Goal: Information Seeking & Learning: Learn about a topic

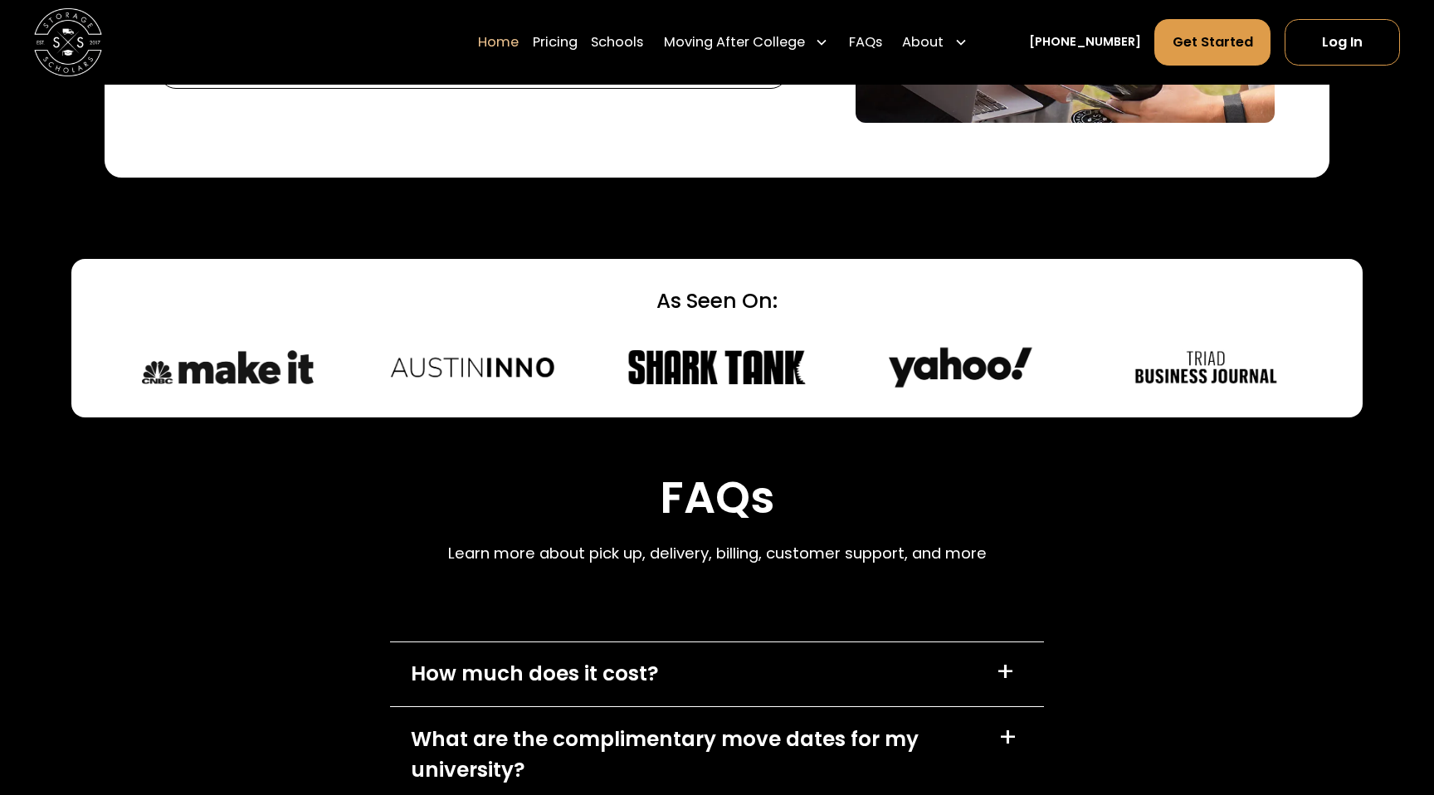
scroll to position [4984, 0]
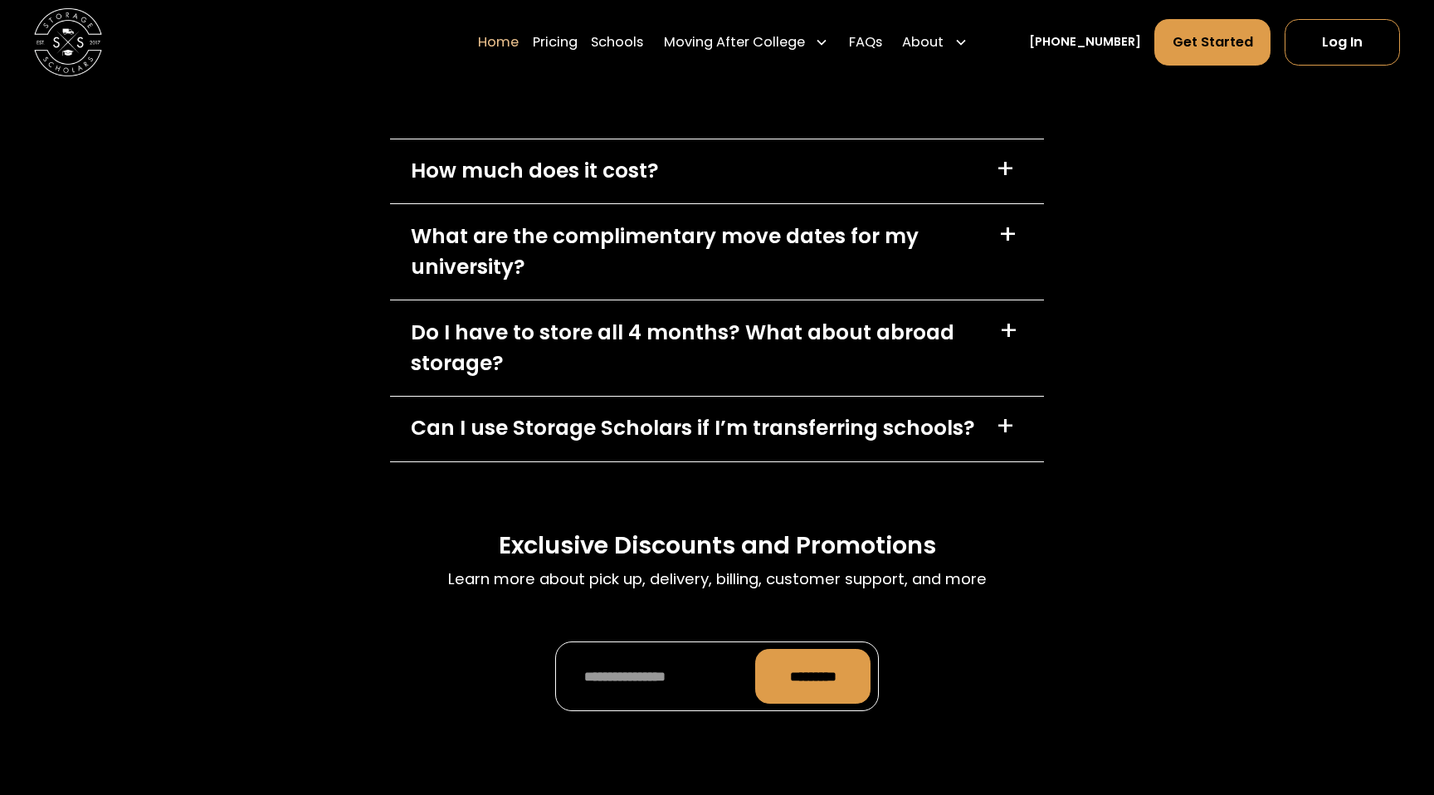
click at [709, 161] on div "How much does it cost? +" at bounding box center [716, 171] width 653 height 65
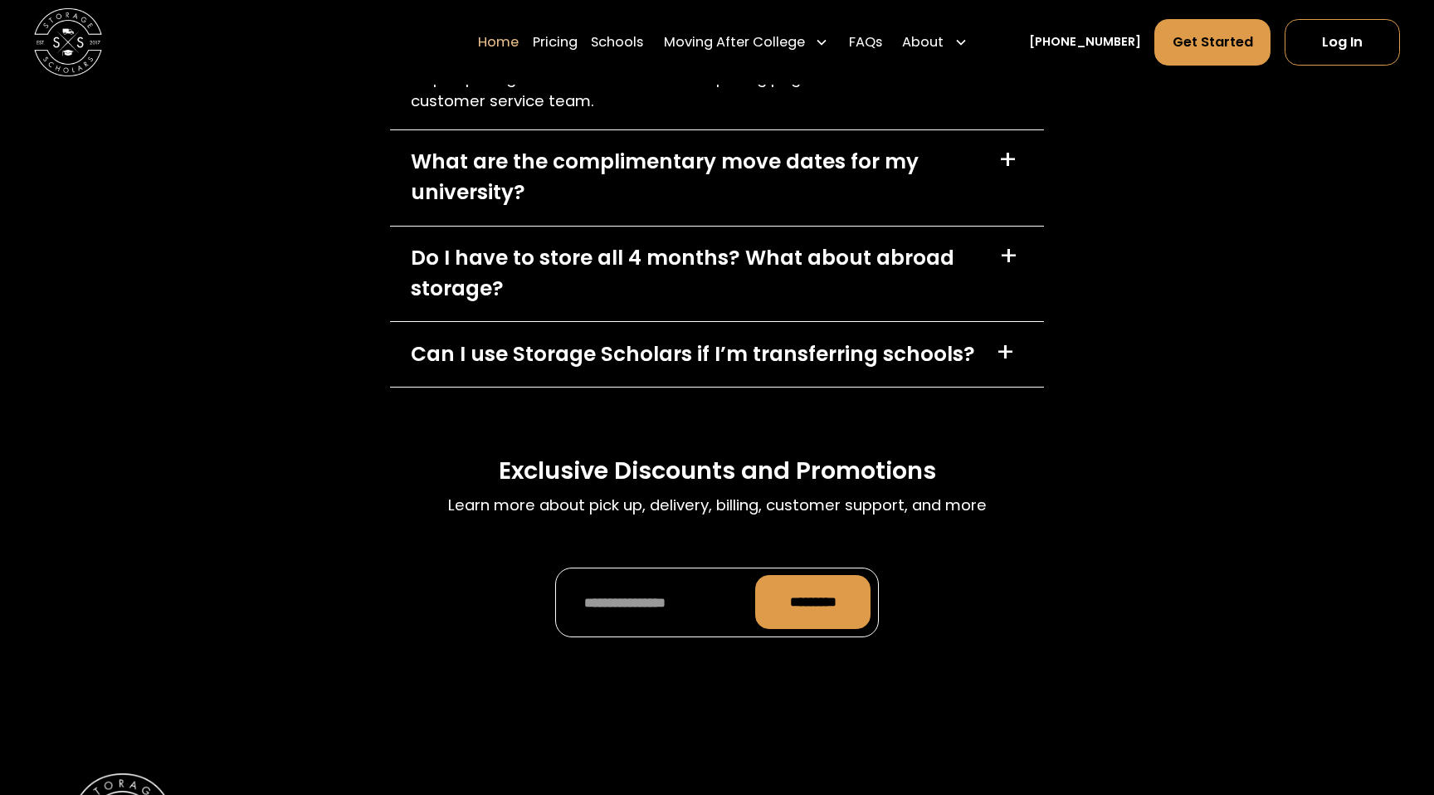
scroll to position [4824, 0]
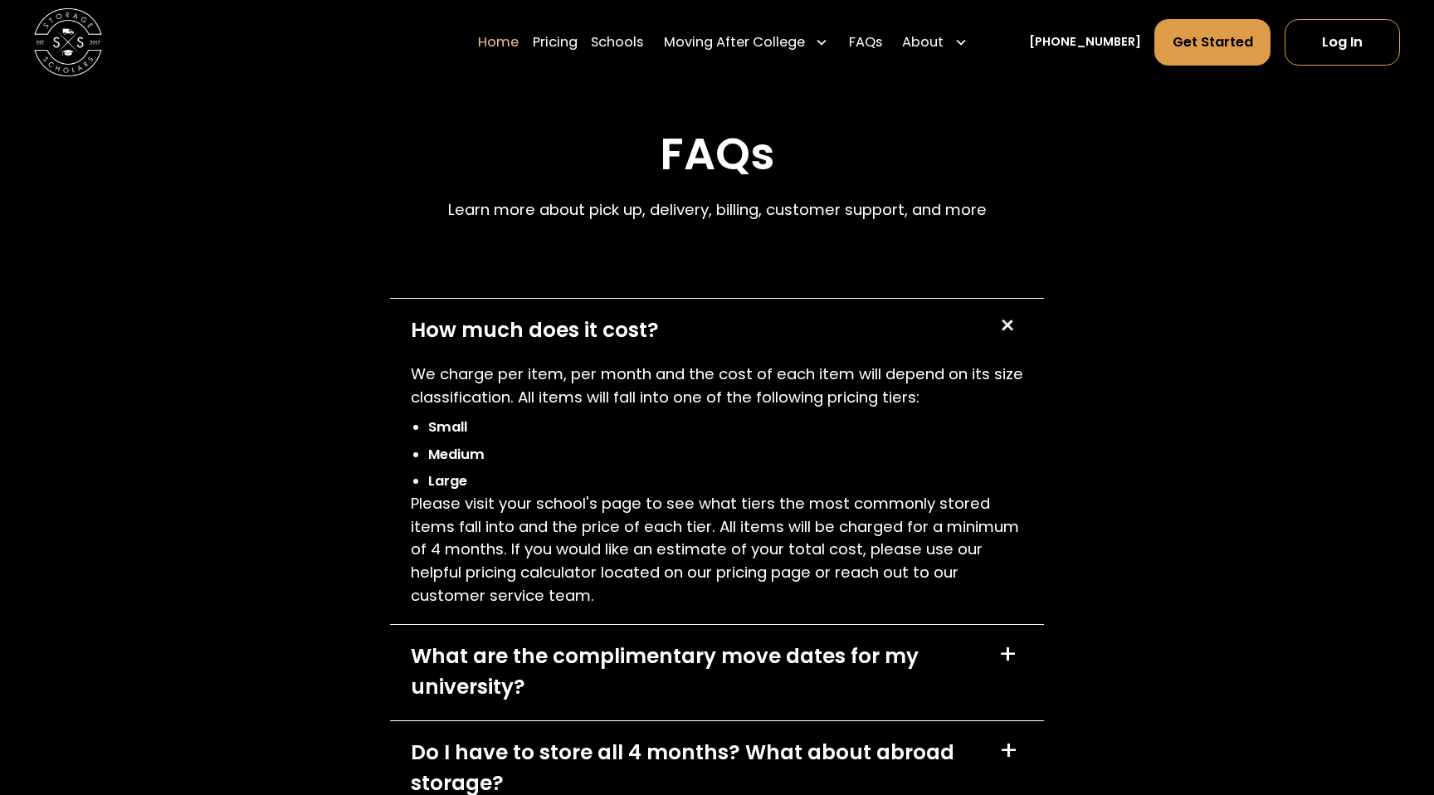
click at [754, 568] on p "Please visit your school's page to see what tiers the most commonly stored item…" at bounding box center [717, 549] width 612 height 114
click at [577, 51] on link "Pricing" at bounding box center [555, 42] width 45 height 47
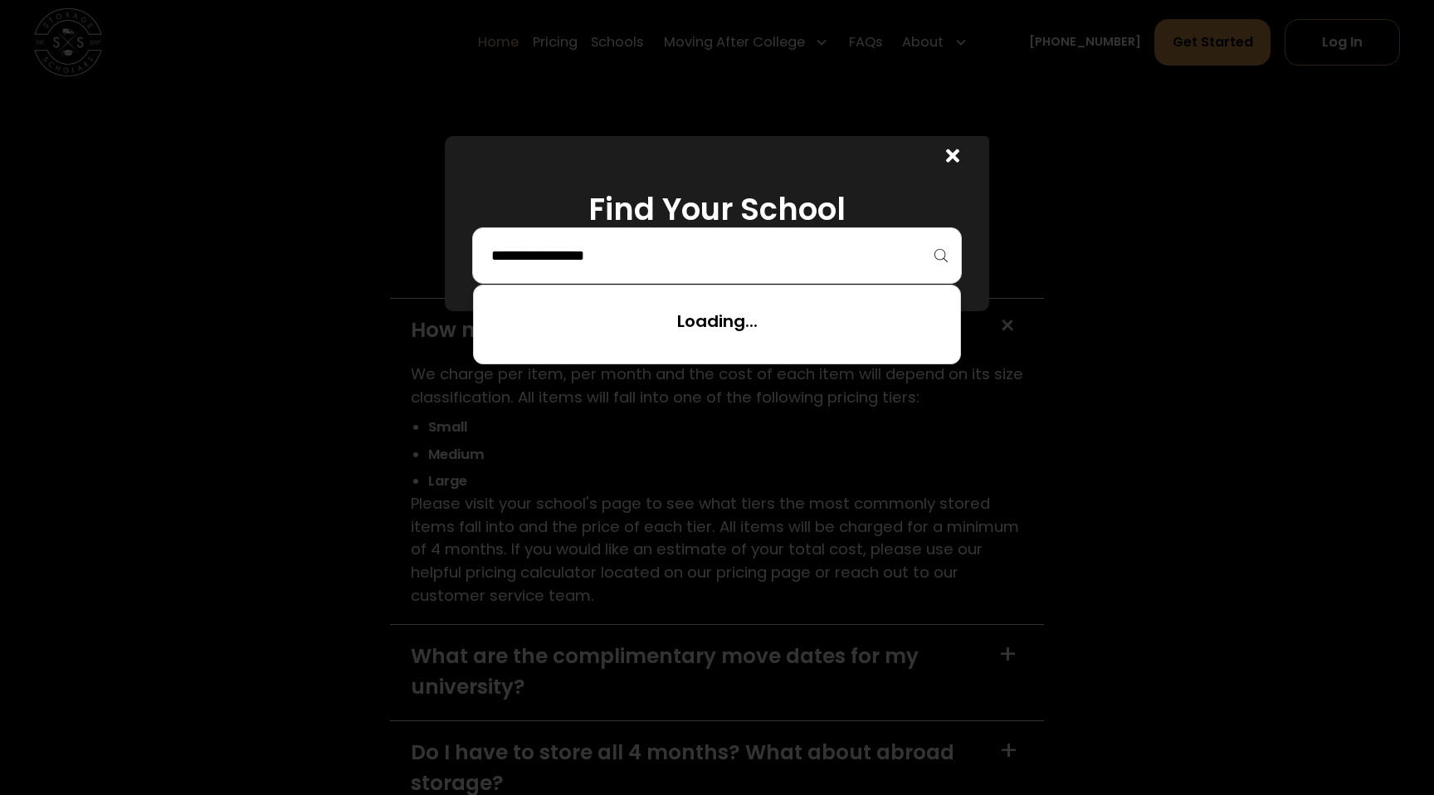
click at [638, 262] on input "search" at bounding box center [716, 255] width 455 height 28
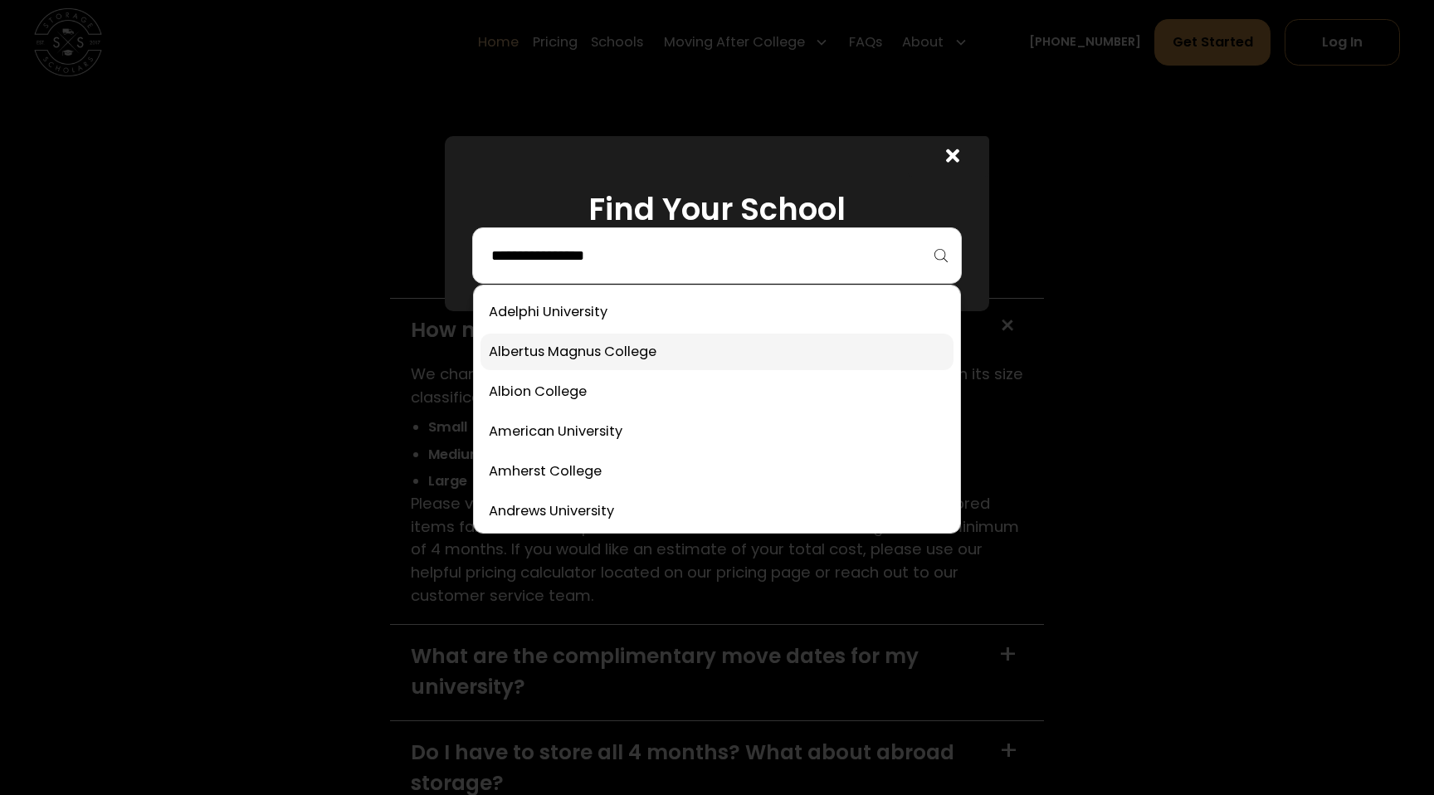
click at [628, 342] on link at bounding box center [716, 352] width 473 height 37
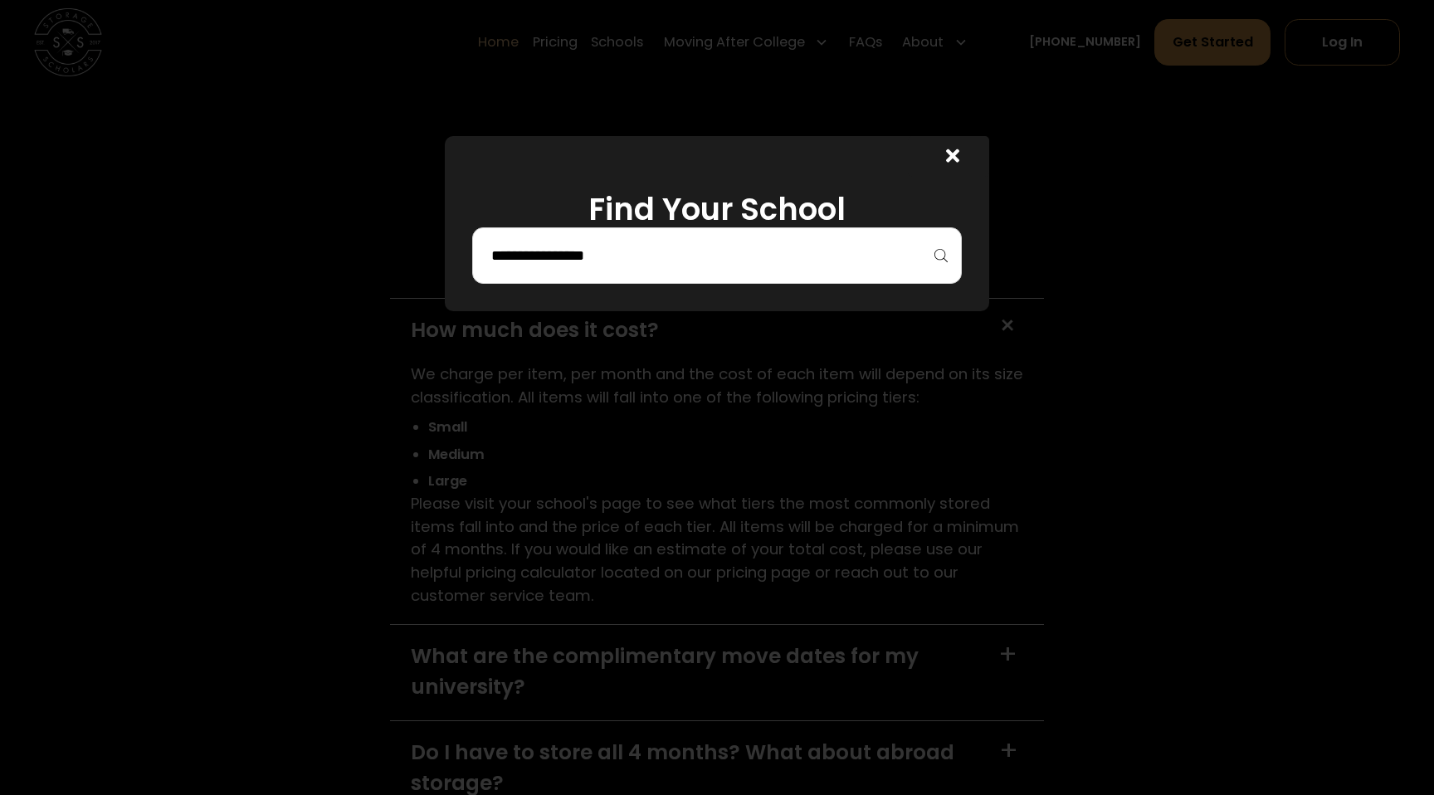
click at [624, 275] on div at bounding box center [716, 255] width 489 height 56
click at [624, 368] on div at bounding box center [717, 397] width 1434 height 795
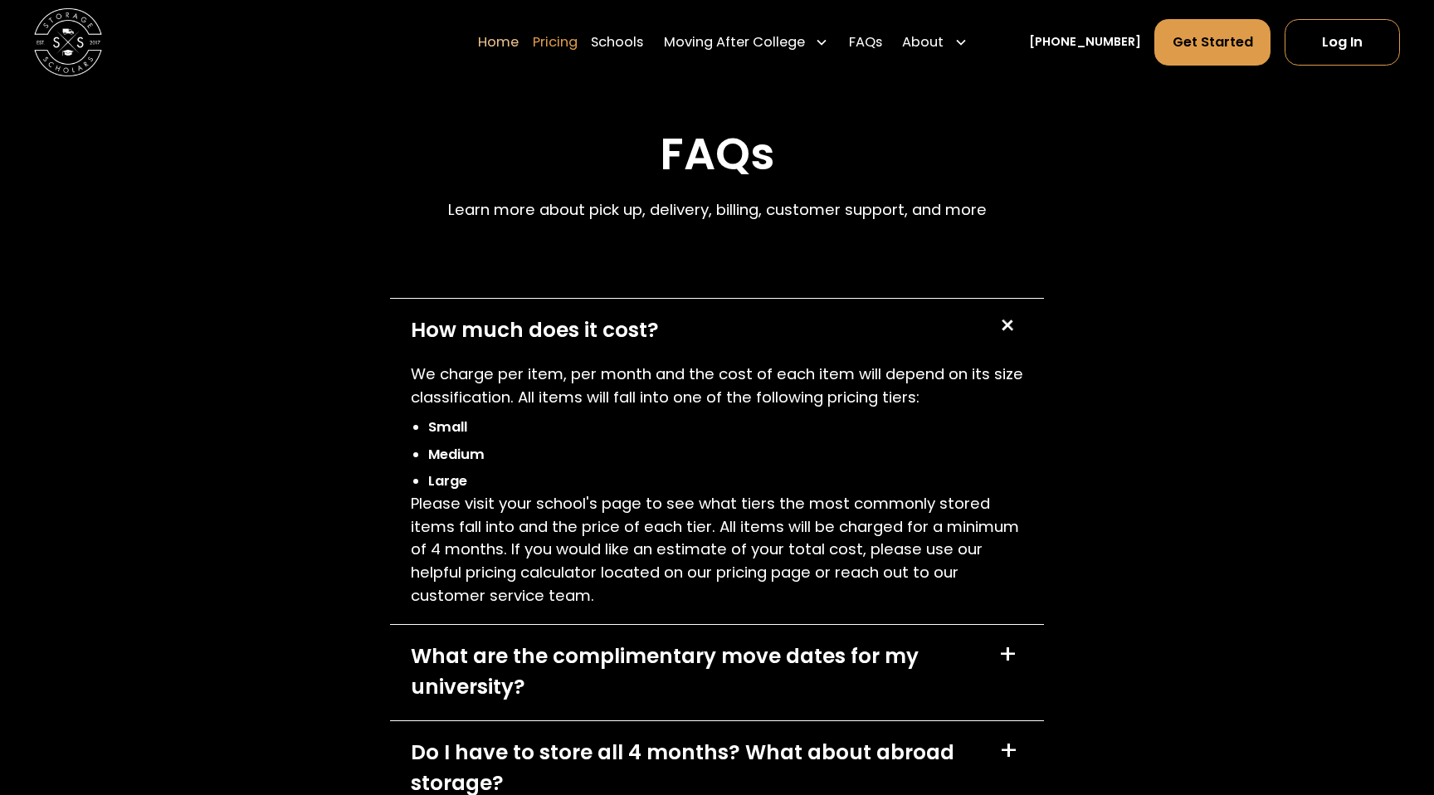
click at [577, 58] on link "Pricing" at bounding box center [555, 42] width 45 height 47
click at [558, 42] on link "Pricing" at bounding box center [555, 42] width 45 height 47
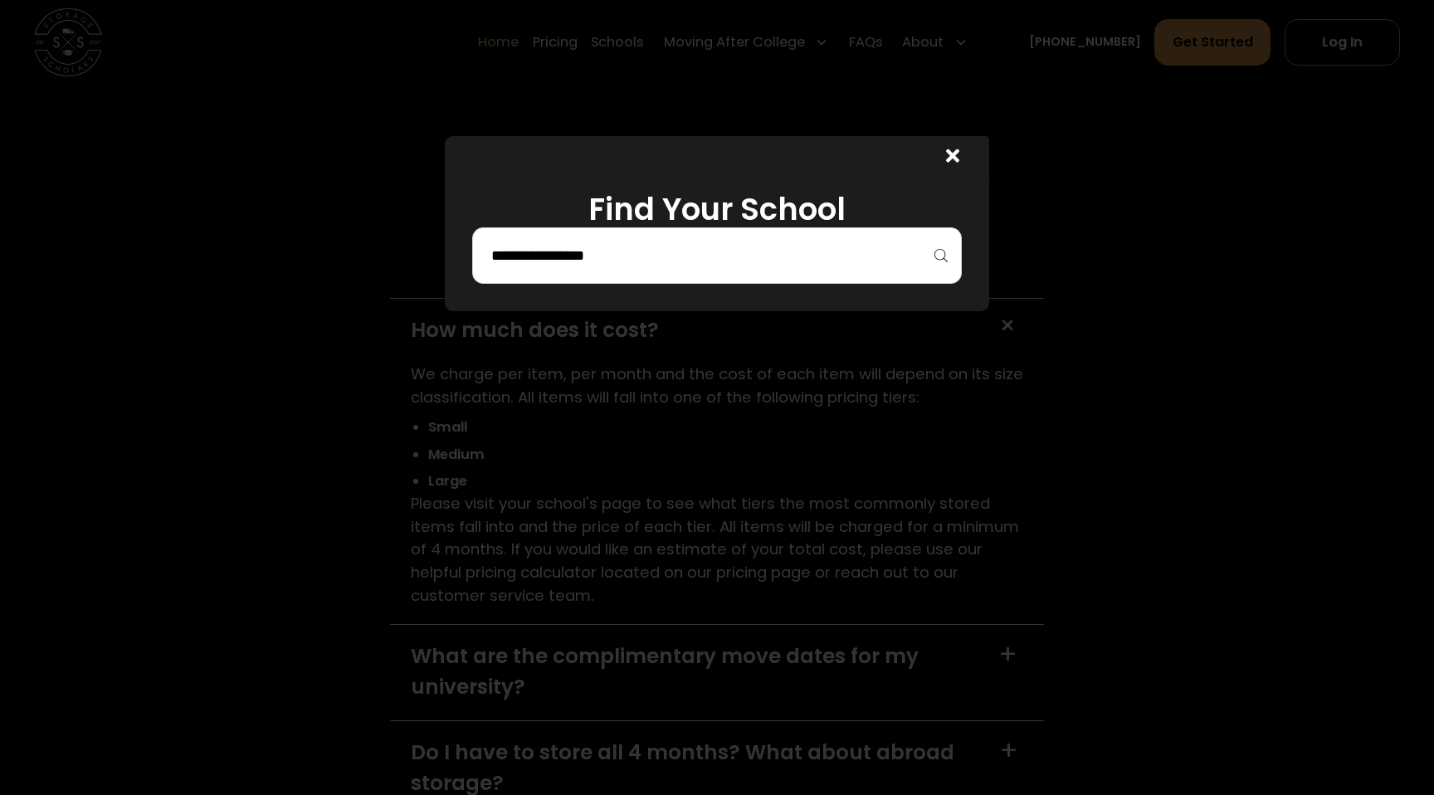
click at [542, 237] on div at bounding box center [716, 255] width 489 height 56
click at [574, 271] on div at bounding box center [716, 255] width 489 height 56
click at [597, 285] on div "Find Your School" at bounding box center [717, 223] width 544 height 175
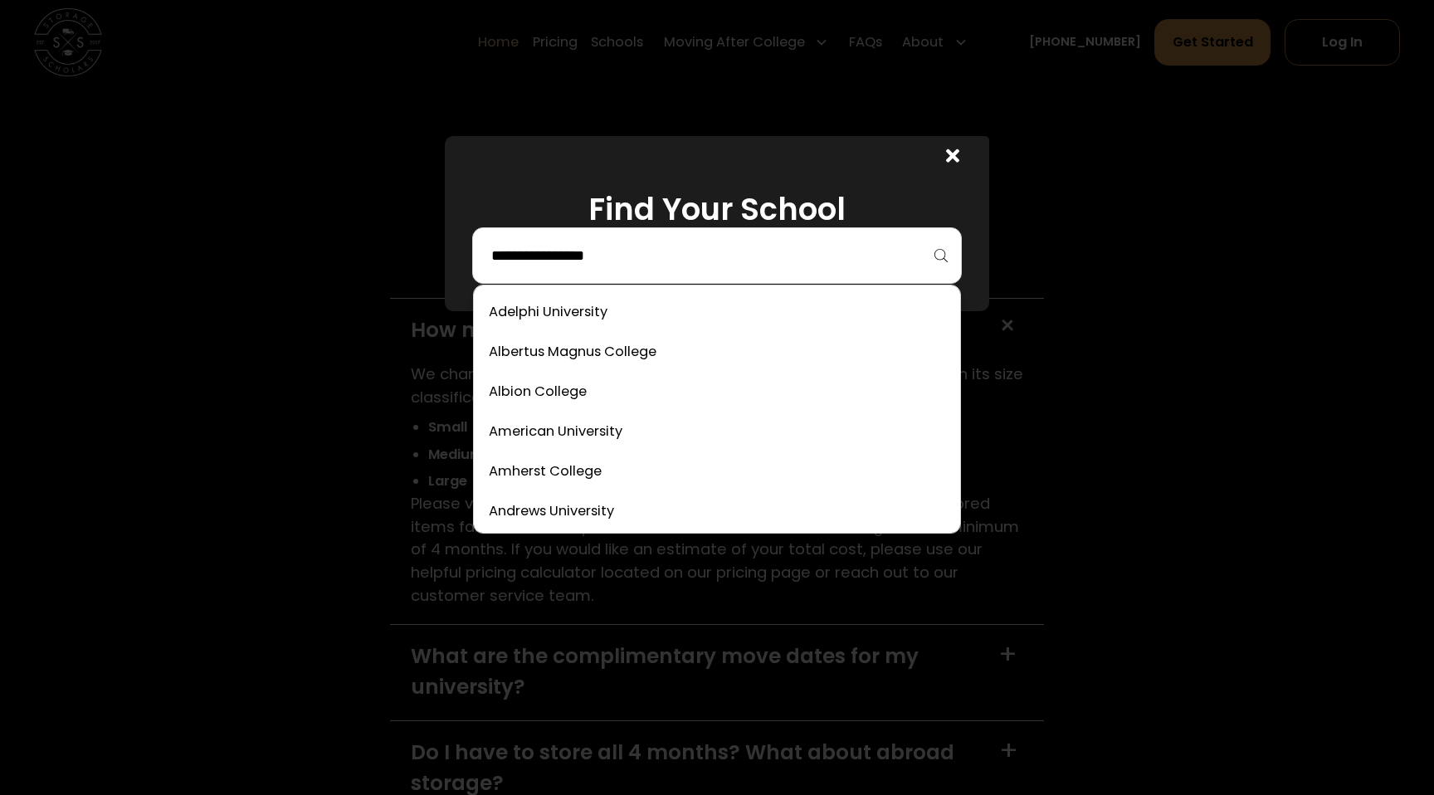
click at [602, 254] on input "search" at bounding box center [716, 255] width 455 height 28
click at [583, 446] on link at bounding box center [716, 431] width 473 height 37
click at [592, 261] on input "search" at bounding box center [716, 255] width 455 height 28
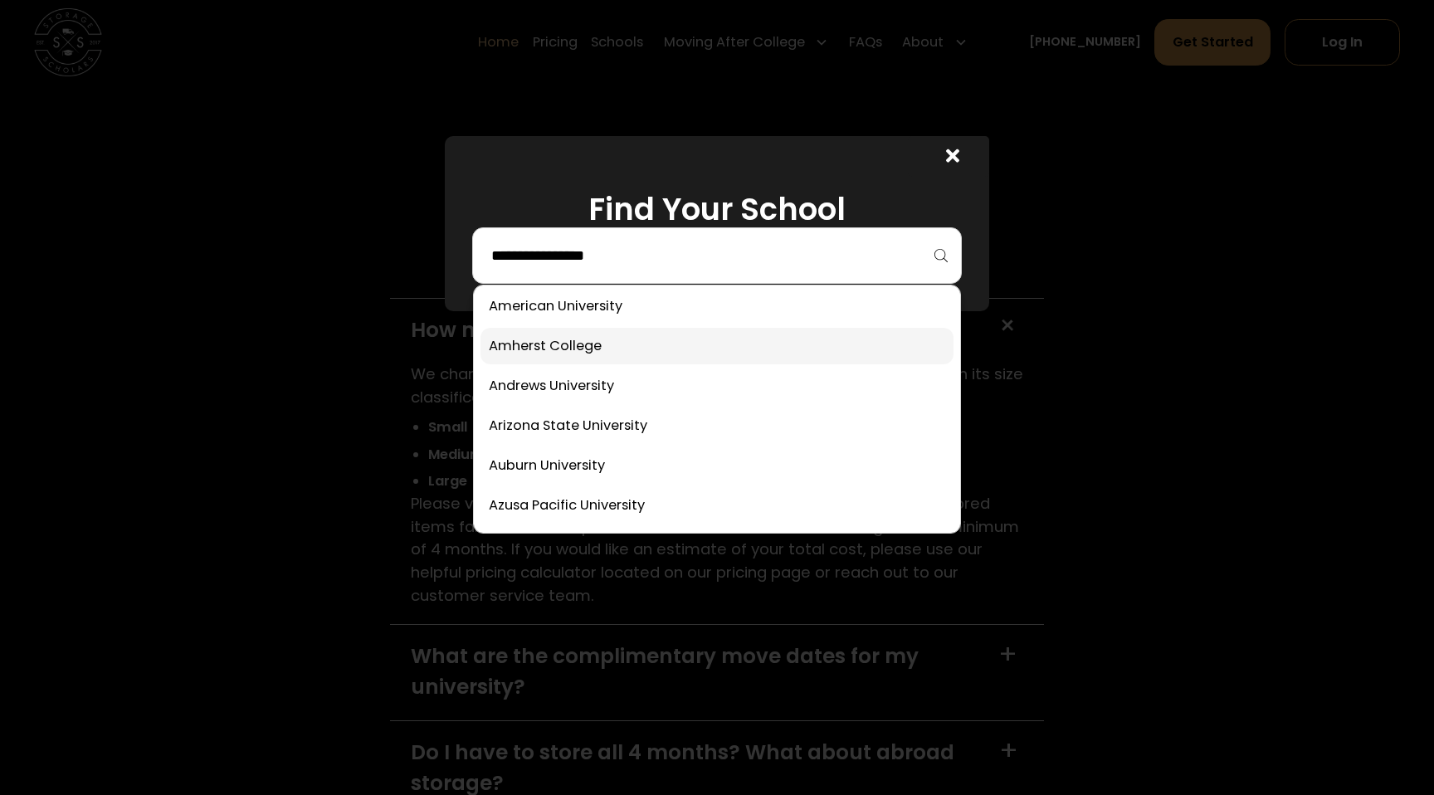
scroll to position [134, 0]
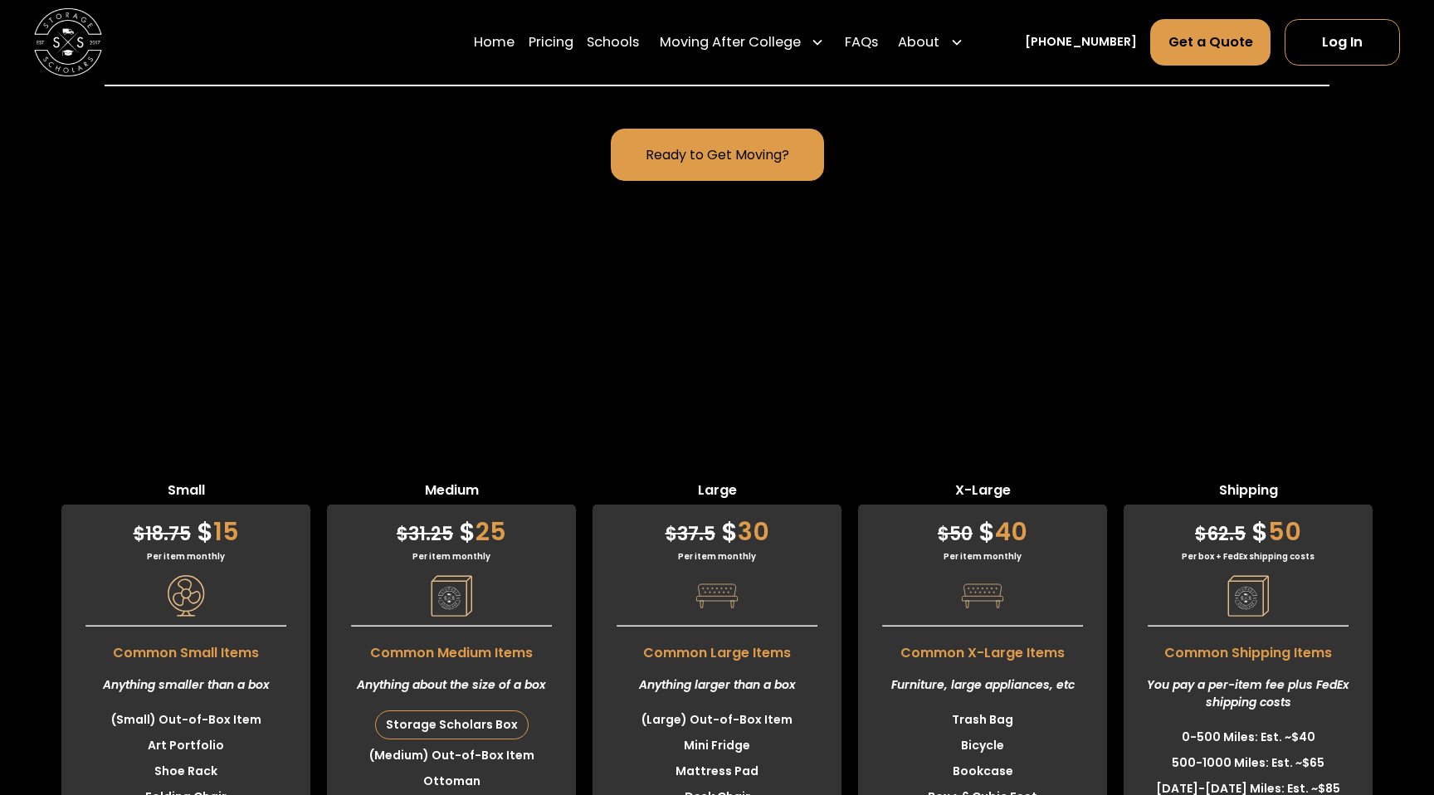
scroll to position [4580, 0]
